Goal: Information Seeking & Learning: Learn about a topic

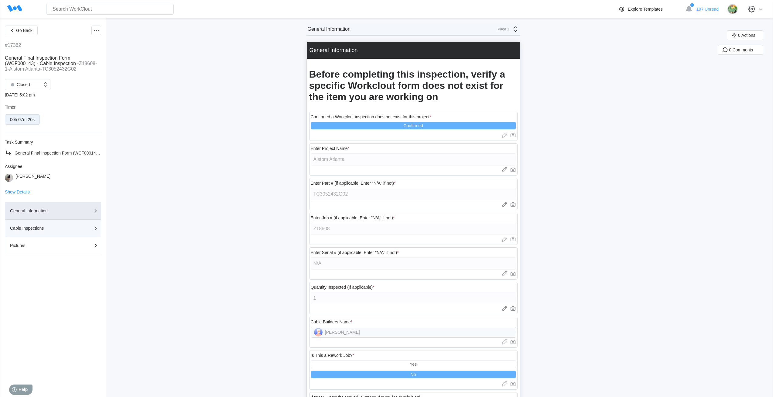
click at [52, 227] on div "Cable Inspections" at bounding box center [40, 228] width 61 height 4
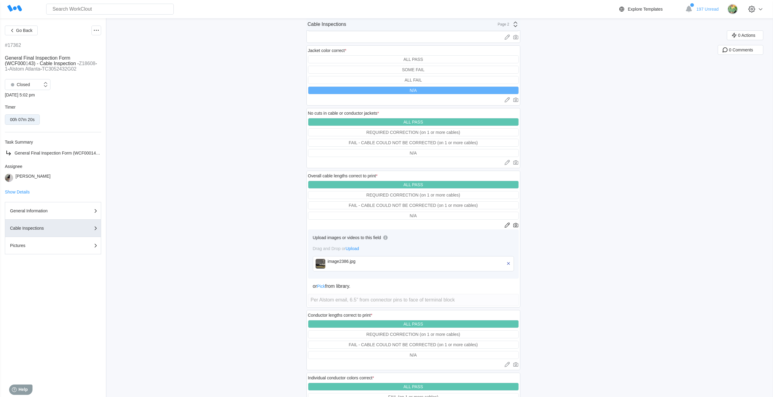
scroll to position [334, 0]
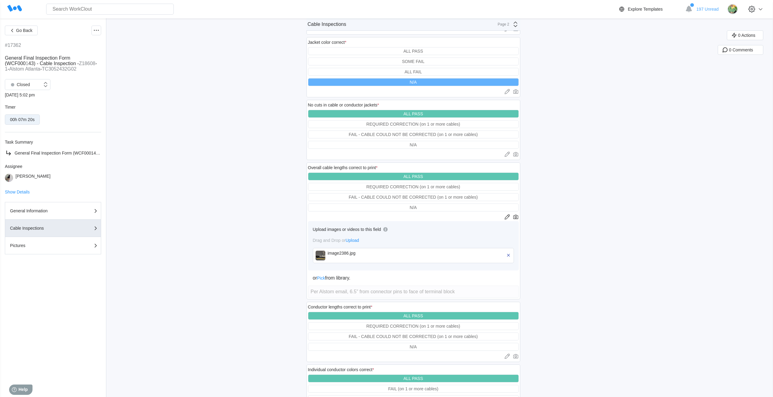
click at [319, 259] on img at bounding box center [321, 255] width 10 height 10
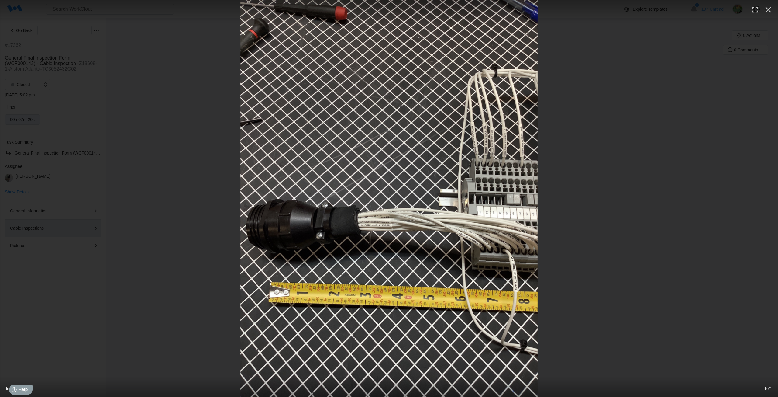
click at [54, 80] on div at bounding box center [389, 198] width 778 height 397
click at [769, 13] on icon "button" at bounding box center [768, 10] width 10 height 10
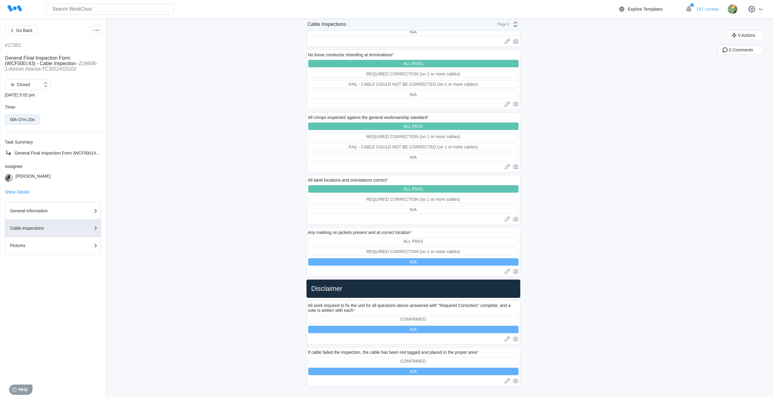
scroll to position [892, 0]
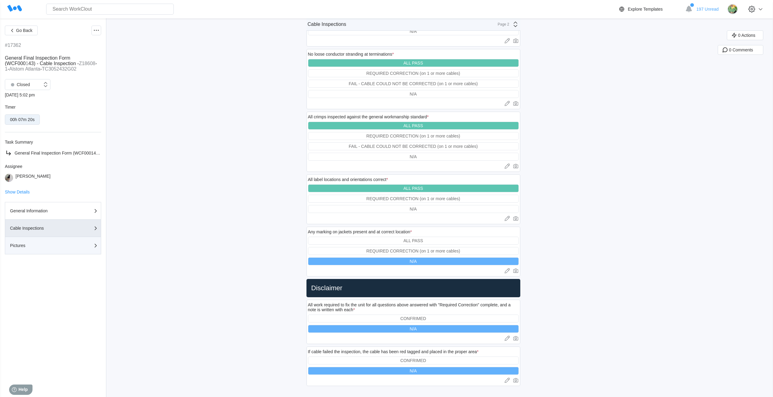
click at [50, 246] on div "Pictures" at bounding box center [40, 245] width 61 height 4
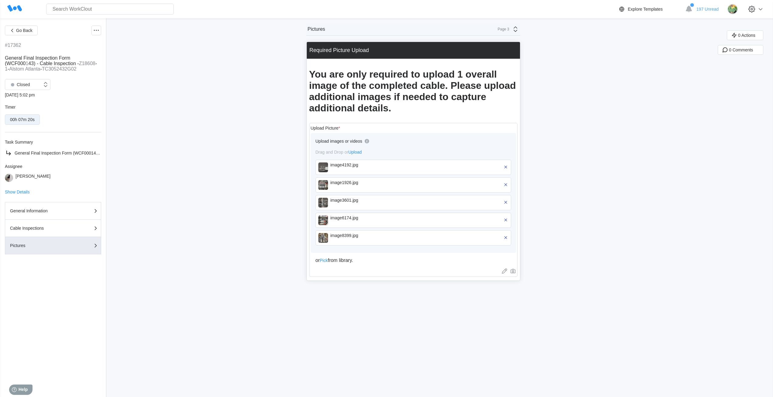
click at [324, 167] on img at bounding box center [323, 167] width 10 height 10
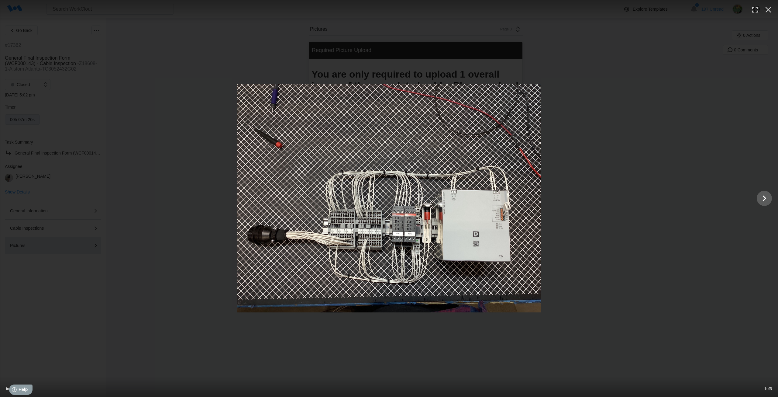
click at [174, 231] on div at bounding box center [389, 198] width 778 height 228
click at [766, 198] on icon "Show slide 2 of 5" at bounding box center [764, 198] width 12 height 15
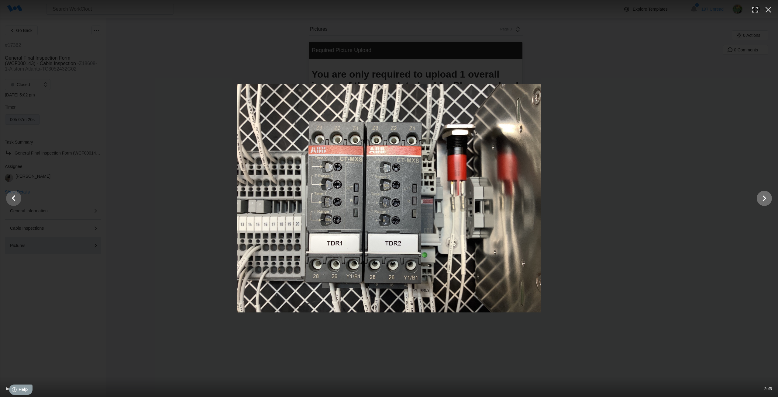
click at [765, 198] on icon "Show slide 3 of 5" at bounding box center [765, 198] width 4 height 6
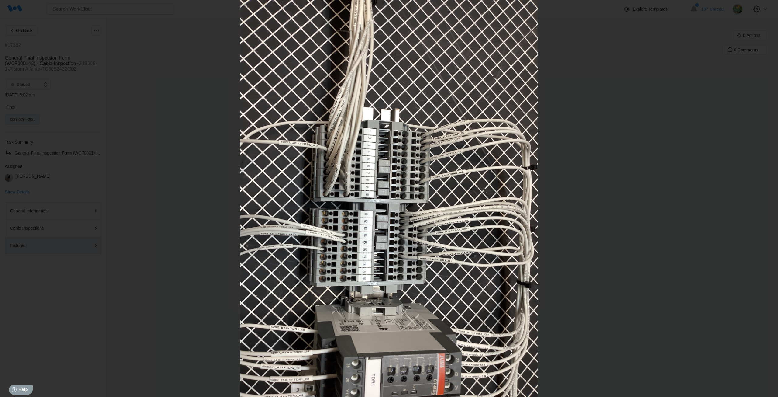
click at [765, 198] on icon "Show slide 4 of 5" at bounding box center [765, 198] width 4 height 6
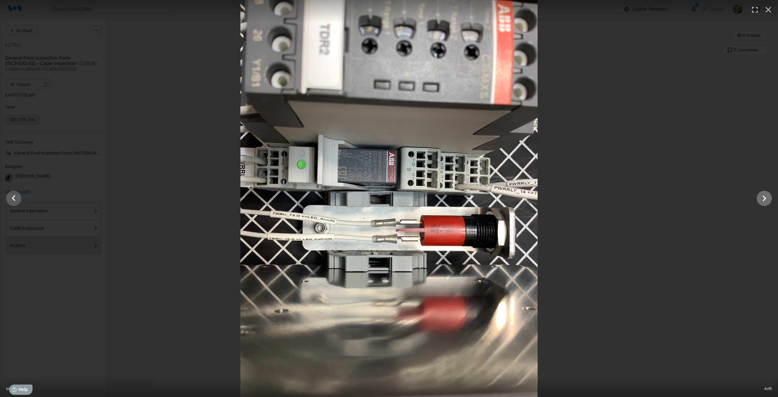
click at [765, 199] on icon "Show slide 5 of 5" at bounding box center [765, 198] width 4 height 6
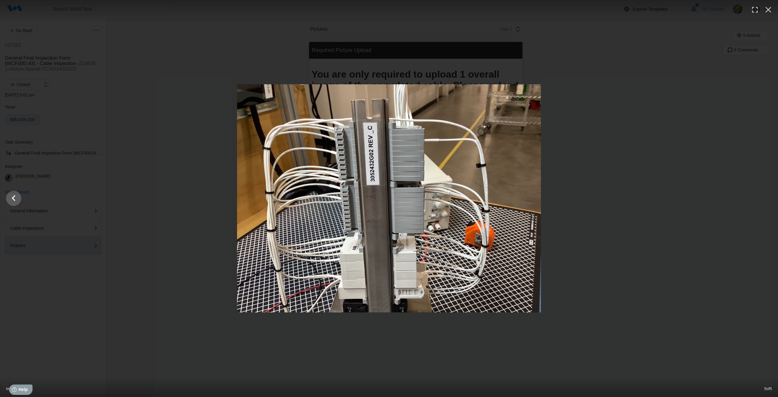
drag, startPoint x: 59, startPoint y: 72, endPoint x: 56, endPoint y: 62, distance: 10.5
click at [766, 9] on icon "button" at bounding box center [768, 10] width 10 height 10
